Goal: Information Seeking & Learning: Check status

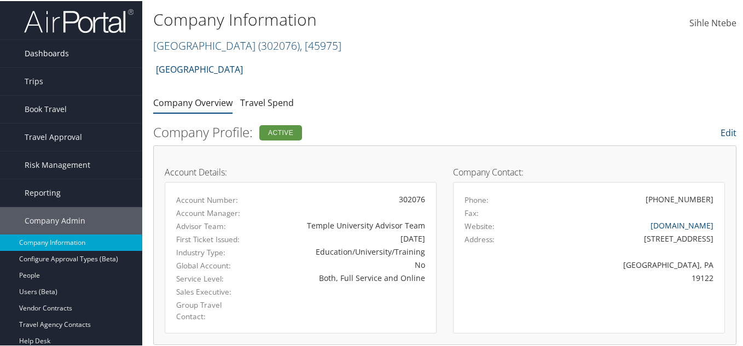
click at [41, 51] on span "Dashboards" at bounding box center [47, 52] width 44 height 27
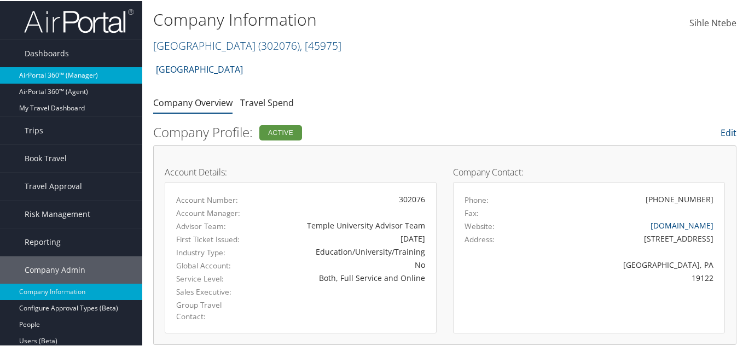
click at [73, 73] on link "AirPortal 360™ (Manager)" at bounding box center [71, 74] width 142 height 16
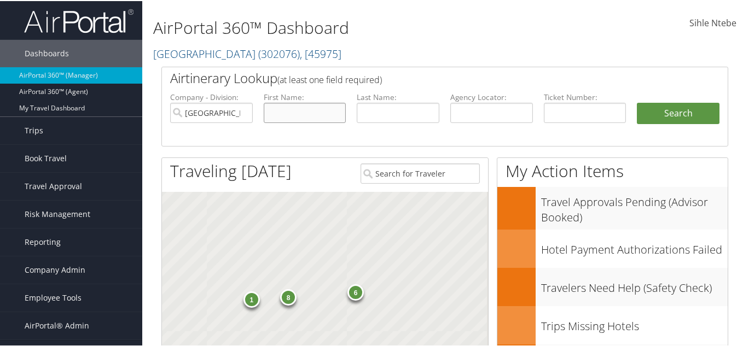
click at [306, 114] on input "text" at bounding box center [305, 112] width 83 height 20
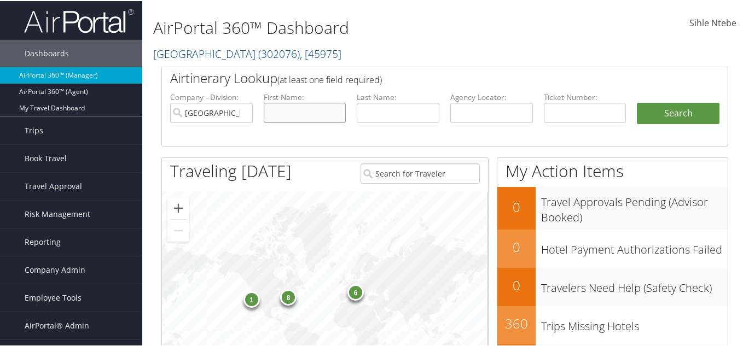
paste input "Craig"
type input "Craig"
click at [370, 114] on input "text" at bounding box center [398, 112] width 83 height 20
paste input "Hill"
type input "Hill"
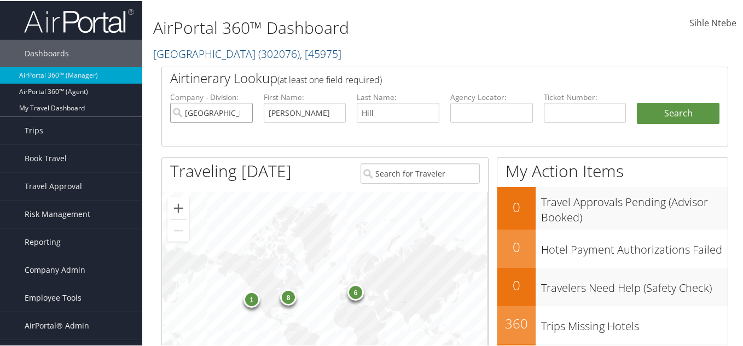
click at [242, 111] on input "[GEOGRAPHIC_DATA]" at bounding box center [211, 112] width 83 height 20
click at [672, 109] on button "Search" at bounding box center [678, 113] width 83 height 22
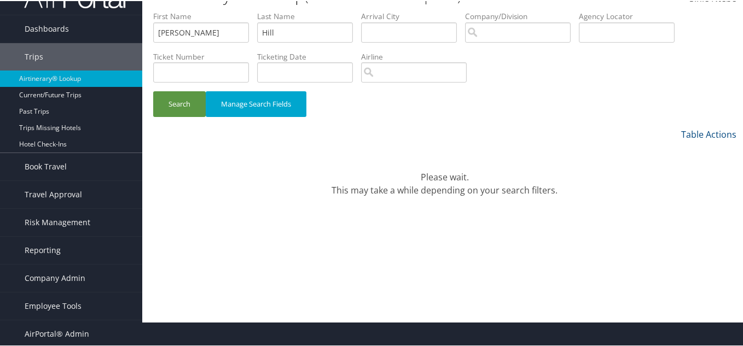
scroll to position [26, 0]
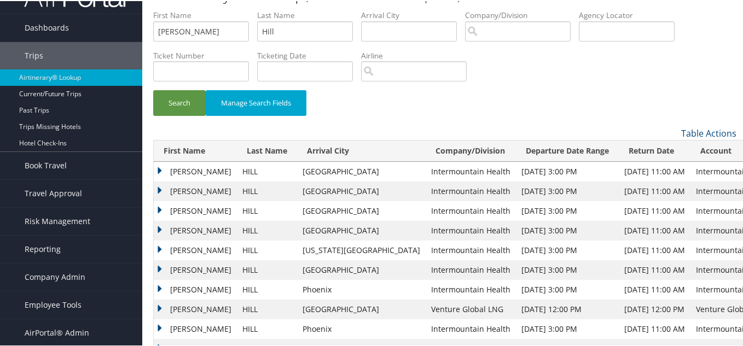
click at [160, 166] on td "CRAIG ALAN" at bounding box center [195, 171] width 83 height 20
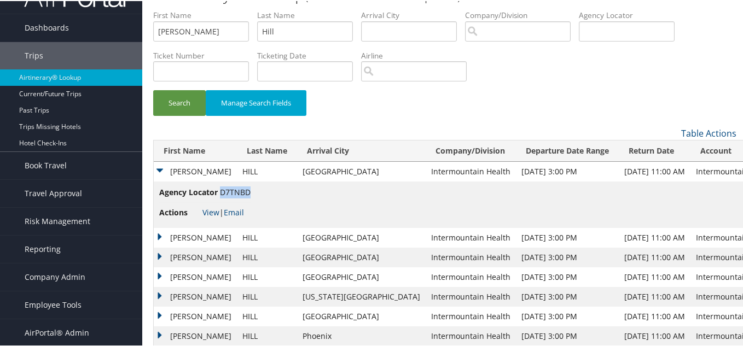
drag, startPoint x: 249, startPoint y: 193, endPoint x: 221, endPoint y: 188, distance: 28.3
click at [221, 188] on span "D7TNBD" at bounding box center [235, 191] width 31 height 10
copy span "D7TNBD"
click at [209, 211] on link "View" at bounding box center [210, 211] width 17 height 10
click at [253, 196] on td "Agency Locator D7TNBD Actions View | Email" at bounding box center [467, 204] width 627 height 47
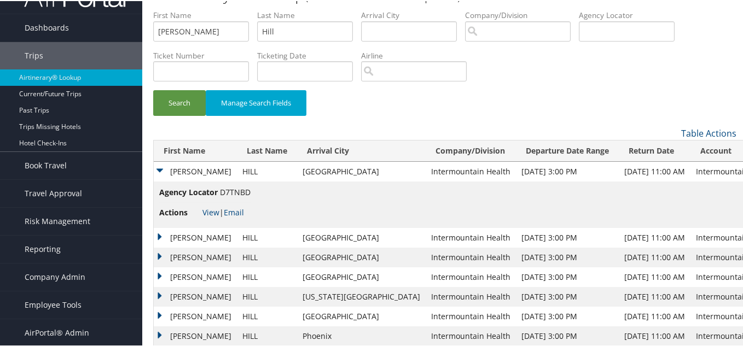
click at [253, 196] on td "Agency Locator D7TNBD Actions View | Email" at bounding box center [467, 204] width 627 height 47
drag, startPoint x: 251, startPoint y: 192, endPoint x: 222, endPoint y: 190, distance: 28.5
click at [222, 190] on td "Agency Locator D7TNBD Actions View | Email" at bounding box center [467, 204] width 627 height 47
click at [225, 195] on li "Agency Locator D7TNBD" at bounding box center [204, 194] width 91 height 16
drag, startPoint x: 219, startPoint y: 190, endPoint x: 249, endPoint y: 191, distance: 29.6
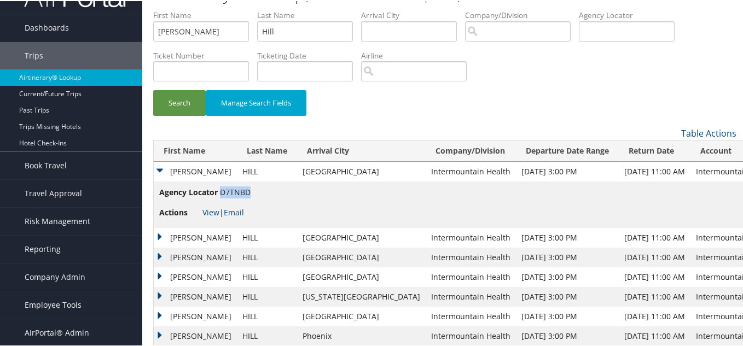
click at [249, 191] on span "D7TNBD" at bounding box center [235, 191] width 31 height 10
copy span "D7TNBD"
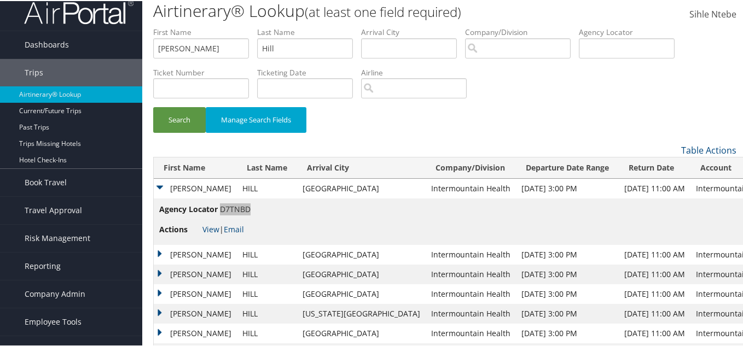
scroll to position [0, 0]
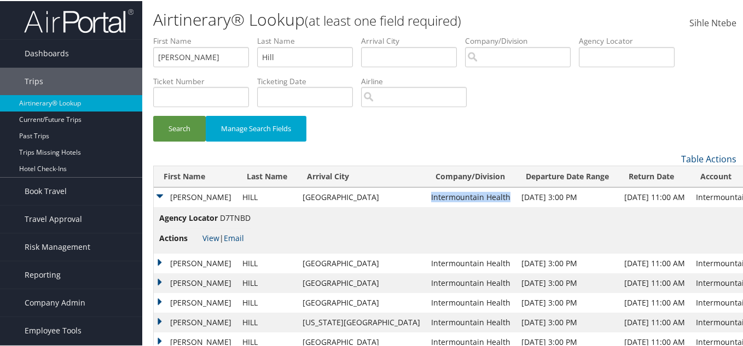
drag, startPoint x: 435, startPoint y: 195, endPoint x: 362, endPoint y: 199, distance: 72.9
click at [426, 199] on td "Intermountain Health" at bounding box center [471, 197] width 90 height 20
copy td "Intermountain Health"
drag, startPoint x: 189, startPoint y: 58, endPoint x: 119, endPoint y: 54, distance: 70.7
click at [126, 56] on div "Dashboards AirPortal 360™ (Manager) AirPortal 360™ (Agent) My Travel Dashboard …" at bounding box center [374, 224] width 748 height 449
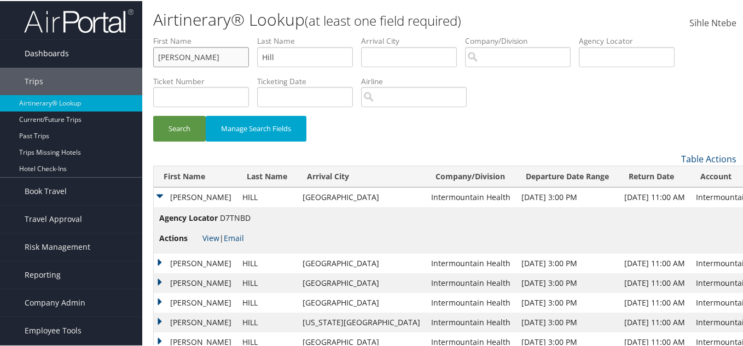
paste input "Intermountain Health"
type input "Intermountain Health"
drag, startPoint x: 310, startPoint y: 59, endPoint x: 273, endPoint y: 59, distance: 36.7
click at [273, 59] on input "Hill" at bounding box center [305, 56] width 96 height 20
click at [304, 54] on input "Hill" at bounding box center [305, 56] width 96 height 20
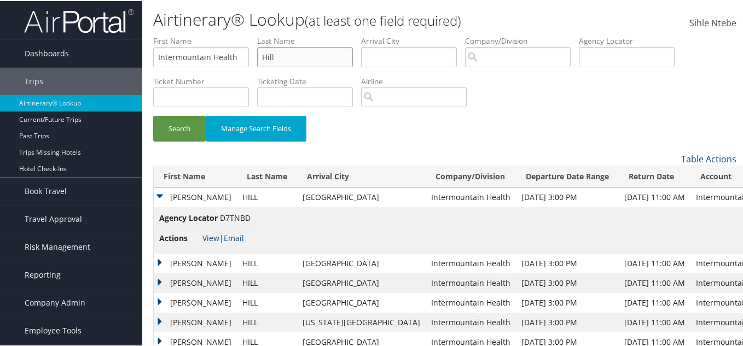
drag, startPoint x: 304, startPoint y: 54, endPoint x: 247, endPoint y: 53, distance: 56.9
click at [247, 34] on ul "First Name Intermountain Health Last Name Hill Departure City Arrival City Comp…" at bounding box center [444, 34] width 583 height 0
paste input "Mohager"
type input "Mohager"
drag, startPoint x: 240, startPoint y: 55, endPoint x: 127, endPoint y: 42, distance: 114.1
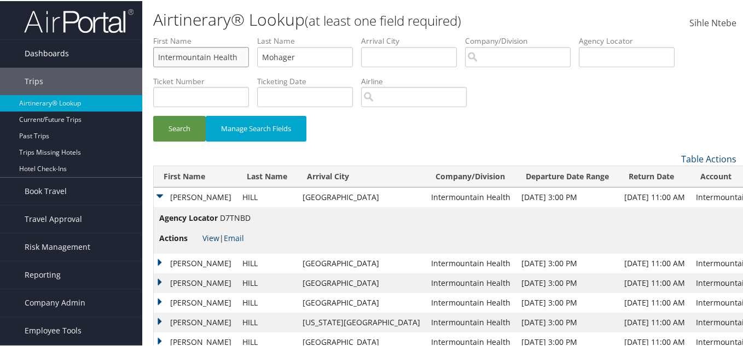
click at [128, 42] on div "Dashboards AirPortal 360™ (Manager) AirPortal 360™ (Agent) My Travel Dashboard …" at bounding box center [374, 224] width 748 height 449
paste input "Kam"
type input "Kam"
click at [189, 124] on button "Search" at bounding box center [179, 128] width 53 height 26
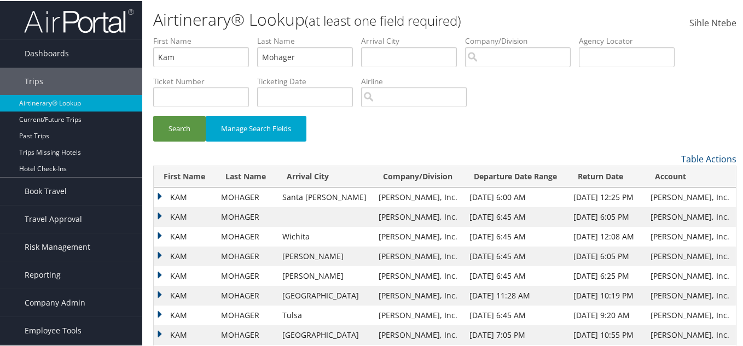
click at [158, 193] on td "KAM" at bounding box center [185, 197] width 62 height 20
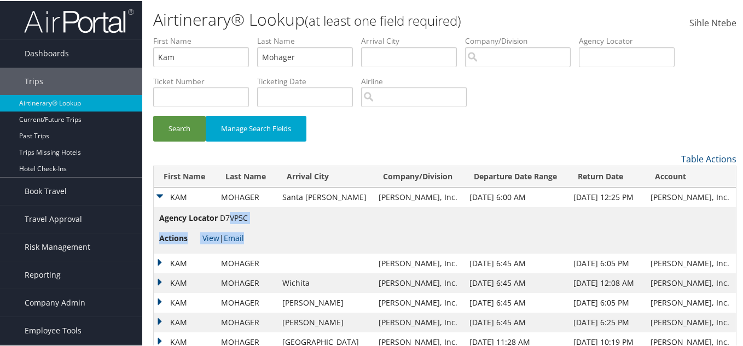
drag, startPoint x: 250, startPoint y: 216, endPoint x: 229, endPoint y: 217, distance: 20.8
click at [229, 217] on td "Agency Locator D7VP5C Actions View | Email" at bounding box center [445, 229] width 582 height 47
click at [229, 221] on li "Agency Locator D7VP5C" at bounding box center [203, 219] width 89 height 16
drag, startPoint x: 218, startPoint y: 216, endPoint x: 247, endPoint y: 218, distance: 29.1
click at [247, 218] on li "Agency Locator D7VP5C" at bounding box center [203, 219] width 89 height 16
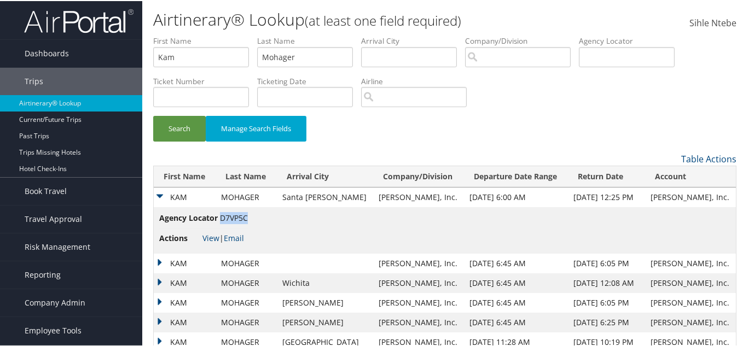
copy span "D7VP5C"
drag, startPoint x: 409, startPoint y: 196, endPoint x: 357, endPoint y: 199, distance: 52.1
click at [373, 199] on td "Ducommun, Inc." at bounding box center [418, 197] width 91 height 20
copy td "Ducommun, Inc"
click at [410, 203] on td "Ducommun, Inc." at bounding box center [418, 197] width 91 height 20
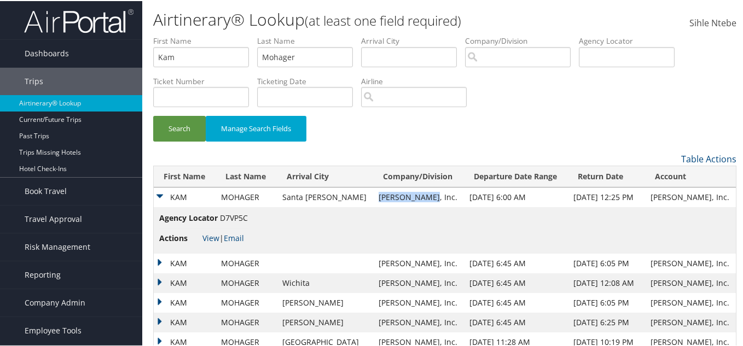
drag, startPoint x: 409, startPoint y: 195, endPoint x: 355, endPoint y: 196, distance: 53.6
click at [373, 196] on td "Ducommun, Inc." at bounding box center [418, 197] width 91 height 20
copy td "Ducommun, Inc"
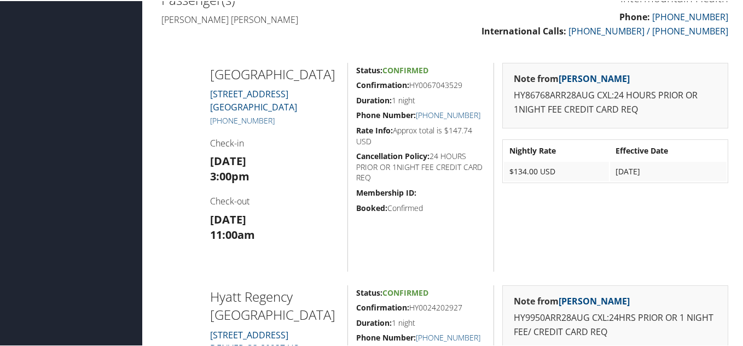
scroll to position [383, 0]
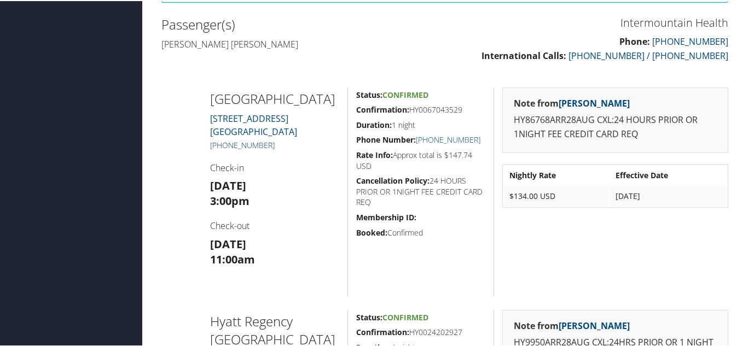
drag, startPoint x: 273, startPoint y: 149, endPoint x: 216, endPoint y: 150, distance: 57.5
click at [216, 150] on h5 "[PHONE_NUMBER]" at bounding box center [275, 144] width 130 height 11
copy link "1 (303) 804-0700"
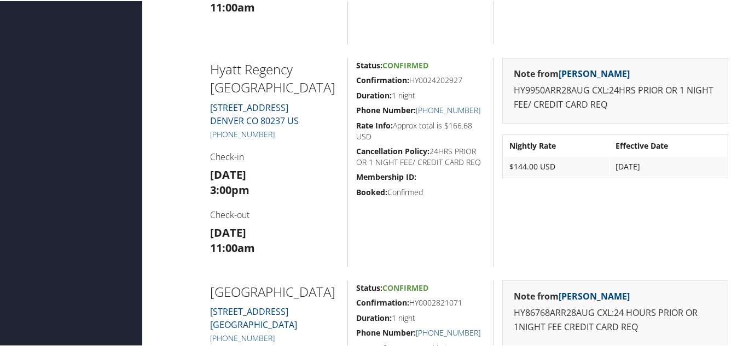
scroll to position [602, 0]
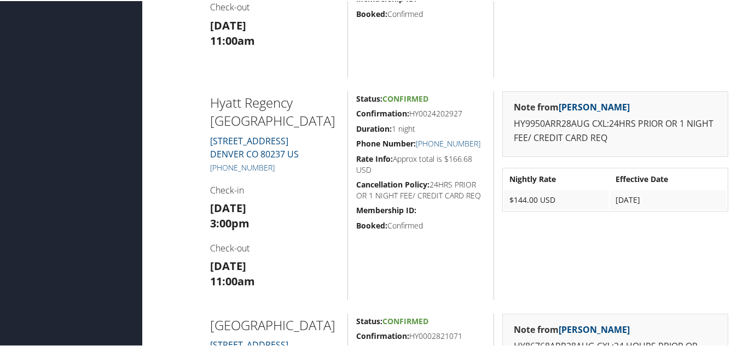
click at [336, 63] on div "Admin Actions Repair Airtinerary® 86089278 Denver, CO Denver, CO Thu 28 Aug 202…" at bounding box center [444, 146] width 583 height 1428
click at [311, 161] on h5 "[PHONE_NUMBER]" at bounding box center [275, 166] width 130 height 11
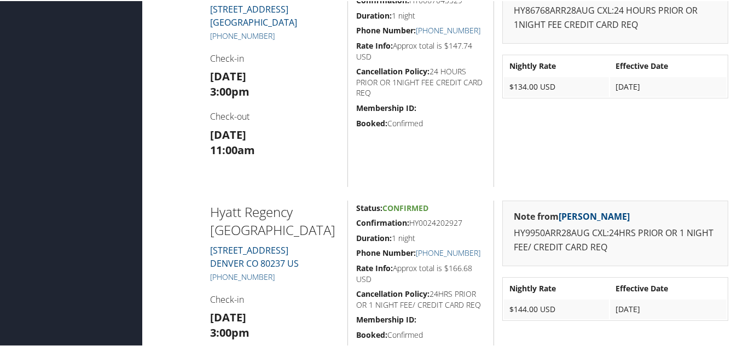
scroll to position [547, 0]
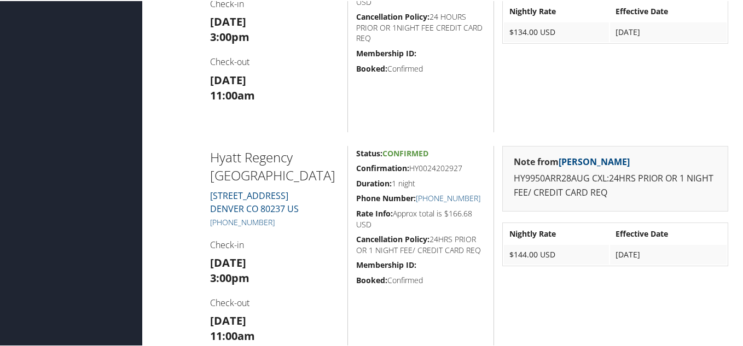
drag, startPoint x: 326, startPoint y: 162, endPoint x: 213, endPoint y: 144, distance: 113.6
click at [213, 147] on h2 "Hyatt Regency Denver Tech Center" at bounding box center [275, 165] width 130 height 37
click at [310, 147] on h2 "Hyatt Regency Denver Tech Center" at bounding box center [275, 165] width 130 height 37
drag, startPoint x: 295, startPoint y: 142, endPoint x: 214, endPoint y: 142, distance: 81.0
click at [214, 147] on h2 "Hyatt Regency Denver Tech Center" at bounding box center [275, 165] width 130 height 37
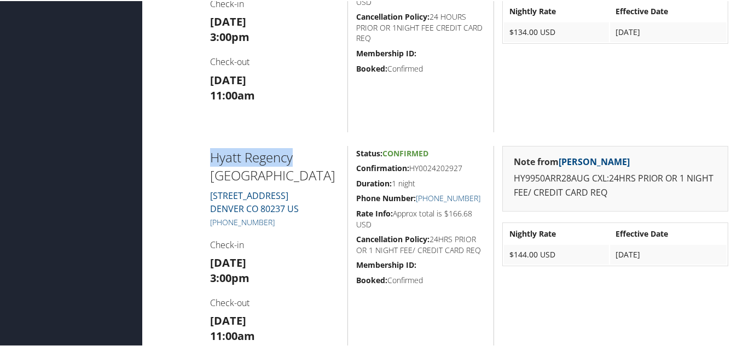
copy h2 "Hyatt Regency"
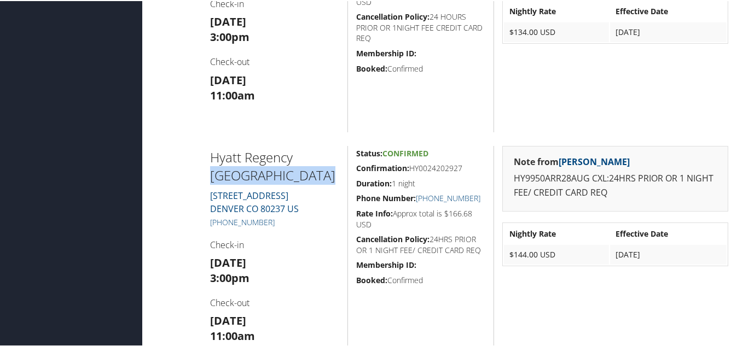
drag, startPoint x: 323, startPoint y: 160, endPoint x: 207, endPoint y: 160, distance: 116.6
click at [207, 160] on div "Hyatt Regency Denver Tech Center 7800 East Tufts Ave DENVER CO 80237 US +1 (303…" at bounding box center [275, 249] width 146 height 209
copy h2 "Denver Tech Cente"
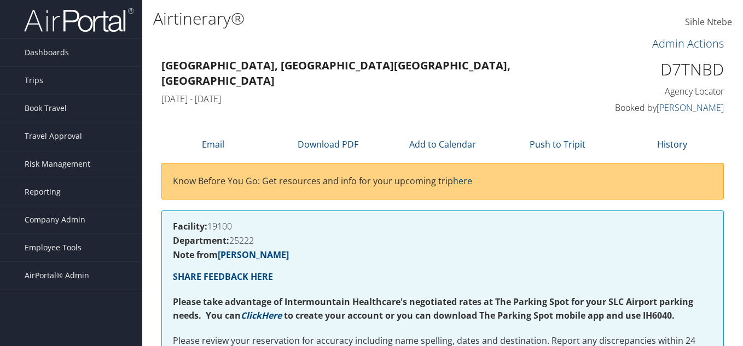
scroll to position [547, 0]
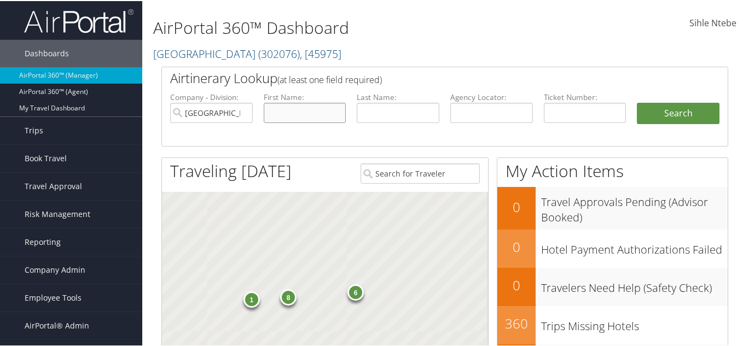
click at [302, 110] on input "text" at bounding box center [305, 112] width 83 height 20
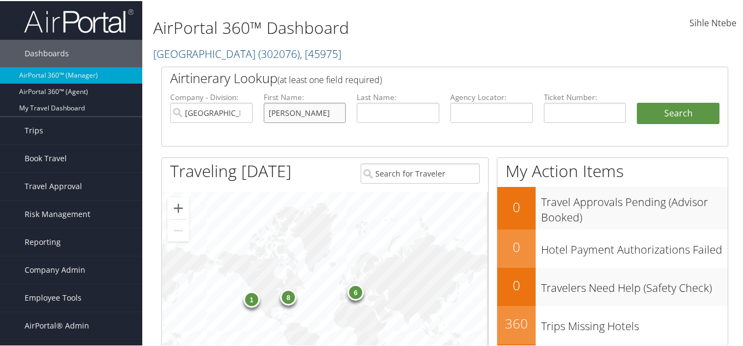
type input "[PERSON_NAME]"
click at [385, 117] on input "text" at bounding box center [398, 112] width 83 height 20
type input "[PERSON_NAME]"
click at [298, 112] on input "[PERSON_NAME]" at bounding box center [305, 112] width 83 height 20
click at [242, 111] on input "Temple University" at bounding box center [211, 112] width 83 height 20
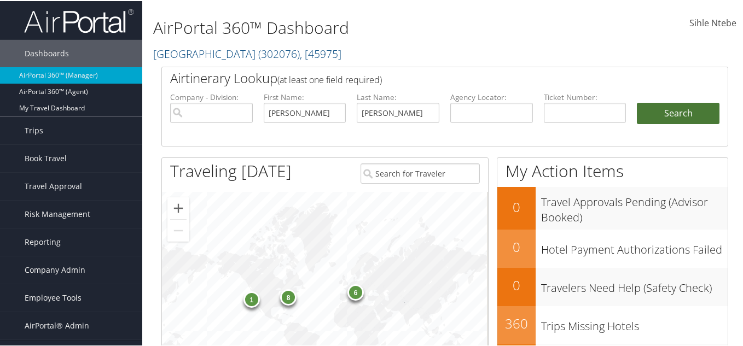
click at [675, 109] on button "Search" at bounding box center [678, 113] width 83 height 22
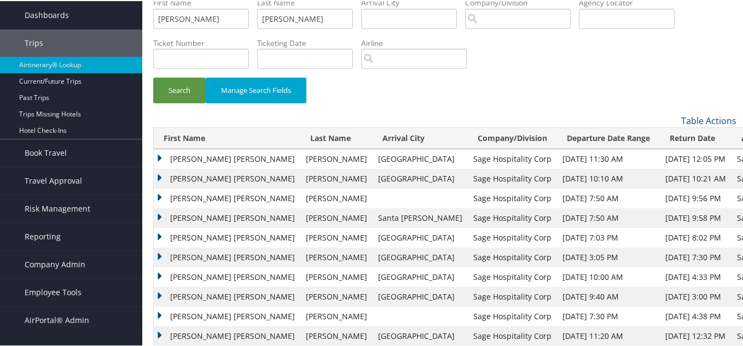
scroll to position [55, 0]
